Goal: Task Accomplishment & Management: Complete application form

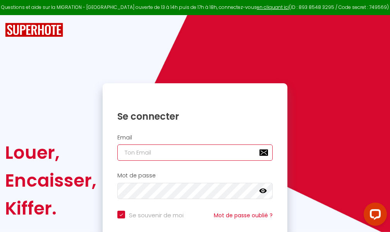
click at [216, 151] on input "email" at bounding box center [194, 152] width 155 height 16
type input "m"
checkbox input "true"
type input "ma"
checkbox input "true"
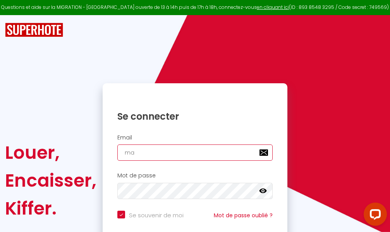
type input "mar"
checkbox input "true"
type input "marc"
checkbox input "true"
type input "marcd"
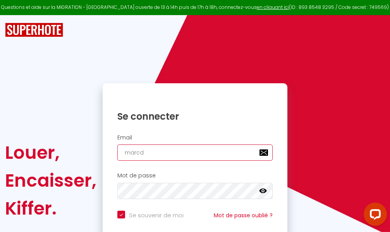
checkbox input "true"
type input "marcdp"
checkbox input "true"
type input "marcdpo"
checkbox input "true"
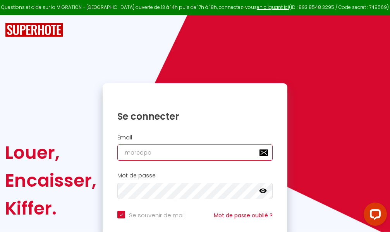
type input "marcdpoz"
checkbox input "true"
type input "marcdpoz."
checkbox input "true"
type input "marcdpoz.l"
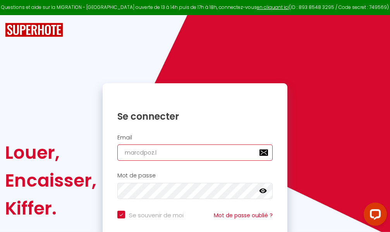
checkbox input "true"
type input "marcdpoz.lo"
checkbox input "true"
type input "marcdpoz.loc"
checkbox input "true"
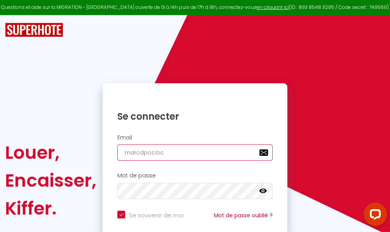
type input "marcdpoz.loca"
checkbox input "true"
type input "marcdpoz.locat"
checkbox input "true"
type input "marcdpoz.locati"
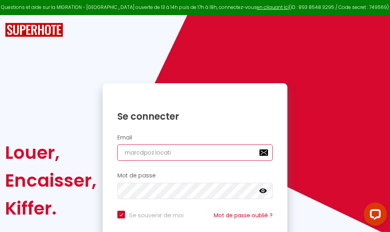
checkbox input "true"
type input "marcdpoz.locatio"
checkbox input "true"
type input "marcdpoz.location"
checkbox input "true"
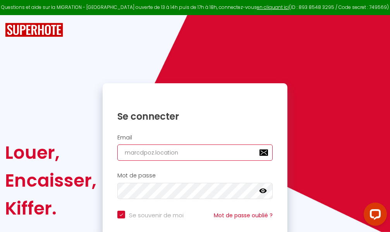
type input "marcdpoz.location@"
checkbox input "true"
type input "marcdpoz.location@g"
checkbox input "true"
type input "marcdpoz.location@gm"
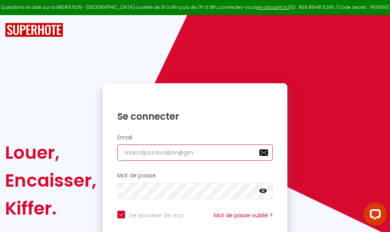
checkbox input "true"
type input "marcdpoz.location@gma"
checkbox input "true"
type input "marcdpoz.location@gmai"
checkbox input "true"
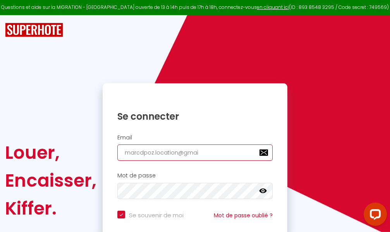
type input "[EMAIL_ADDRESS]"
checkbox input "true"
type input "[EMAIL_ADDRESS]."
checkbox input "true"
type input "marcdpoz.location@gmail.c"
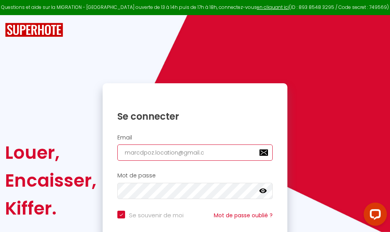
checkbox input "true"
type input "[EMAIL_ADDRESS][DOMAIN_NAME]"
checkbox input "true"
type input "[EMAIL_ADDRESS][DOMAIN_NAME]"
checkbox input "true"
